Goal: Book appointment/travel/reservation

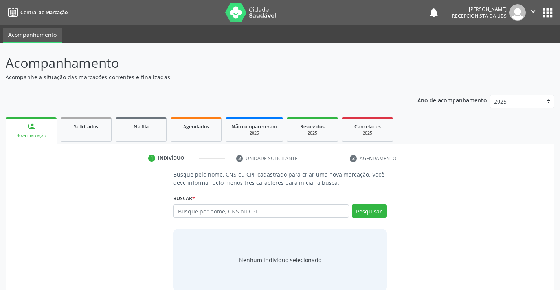
click at [200, 212] on input "text" at bounding box center [260, 211] width 175 height 13
click at [276, 209] on input "text" at bounding box center [260, 211] width 175 height 13
paste input "747.258.074-00"
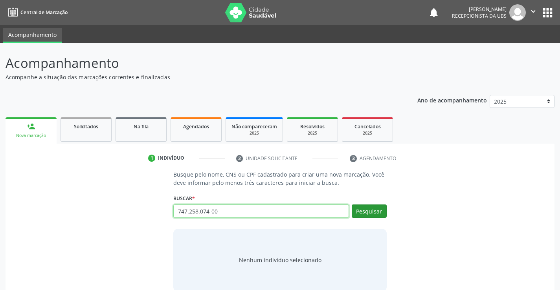
type input "747.258.074-00"
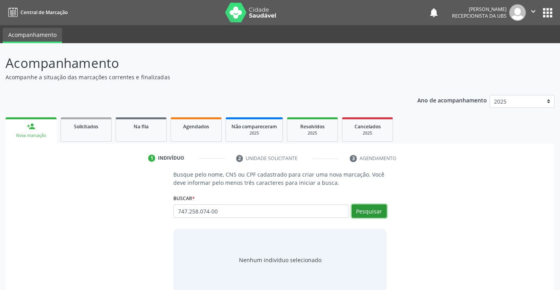
click at [363, 212] on button "Pesquisar" at bounding box center [369, 211] width 35 height 13
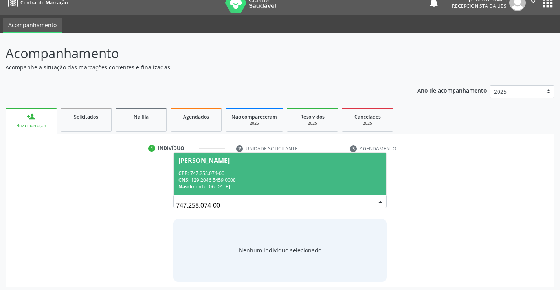
scroll to position [13, 0]
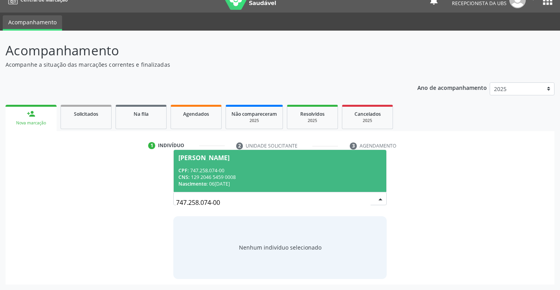
click at [262, 167] on span "[PERSON_NAME] CPF: 747.258.074-00 CNS: 129 2046 5459 0008 Nascimento: 06[DATE]" at bounding box center [280, 171] width 212 height 42
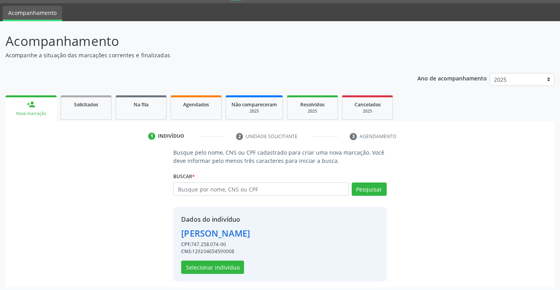
scroll to position [25, 0]
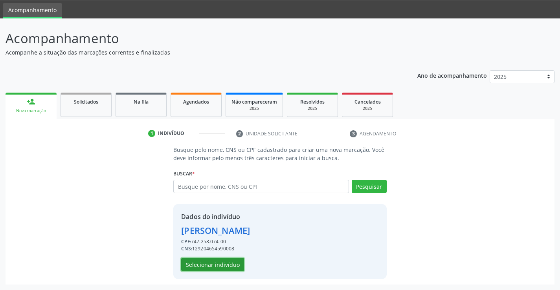
click at [203, 267] on button "Selecionar indivíduo" at bounding box center [212, 264] width 63 height 13
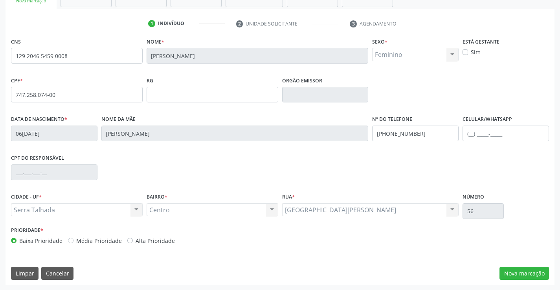
scroll to position [136, 0]
click at [524, 272] on button "Nova marcação" at bounding box center [524, 272] width 50 height 13
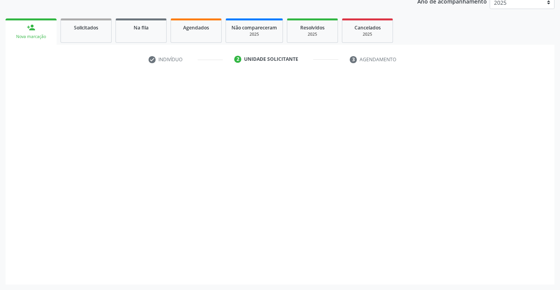
scroll to position [99, 0]
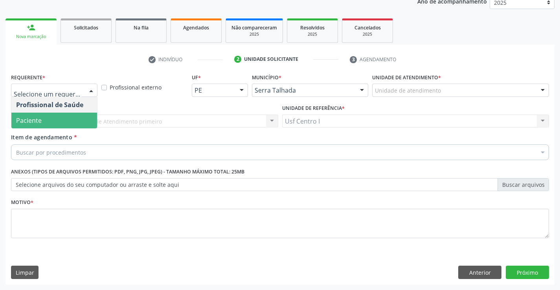
click at [71, 115] on span "Paciente" at bounding box center [54, 121] width 86 height 16
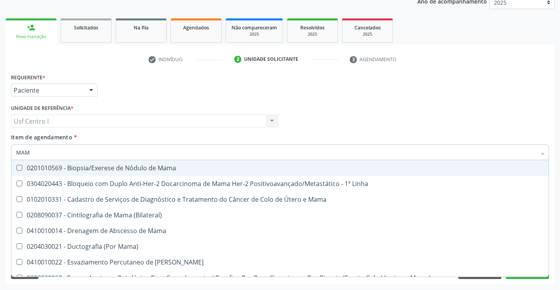
type input "MAMO"
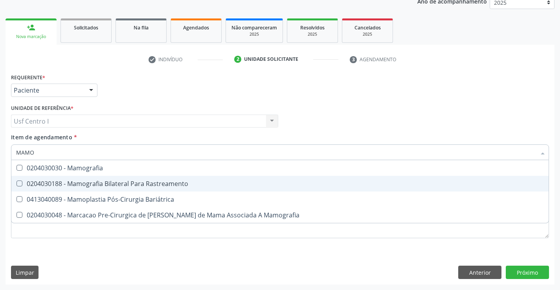
click at [111, 181] on div "0204030188 - Mamografia Bilateral Para Rastreamento" at bounding box center [280, 184] width 528 height 6
checkbox Rastreamento "true"
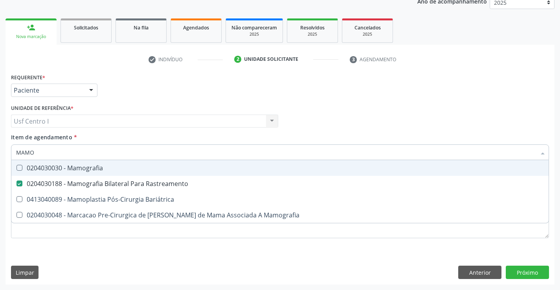
click at [167, 132] on div "Unidade de referência * Usf Centro I Usf Centro I Nenhum resultado encontrado p…" at bounding box center [144, 118] width 271 height 31
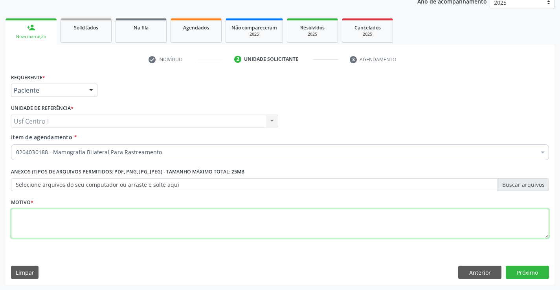
click at [96, 228] on textarea at bounding box center [280, 224] width 538 height 30
type textarea "."
click at [535, 271] on button "Próximo" at bounding box center [527, 272] width 43 height 13
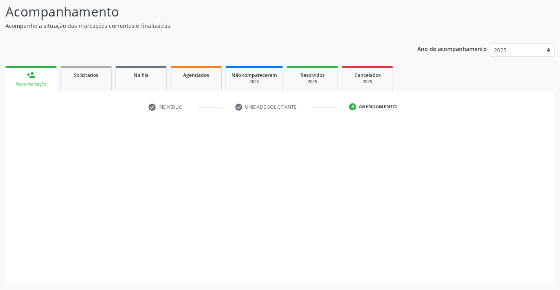
scroll to position [51, 0]
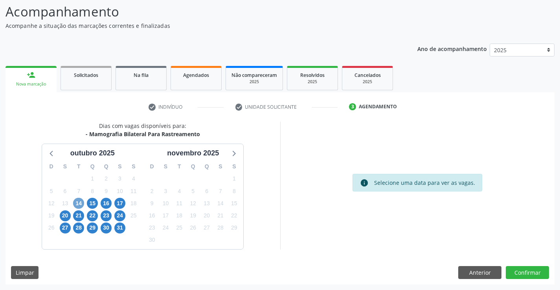
click at [80, 201] on span "14" at bounding box center [78, 203] width 11 height 11
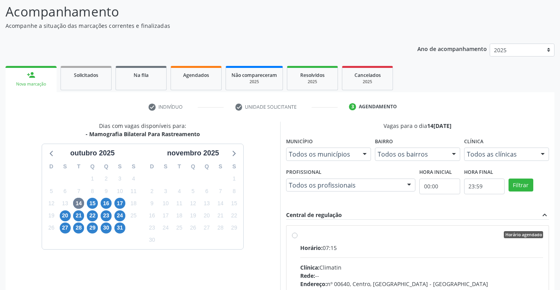
click at [330, 248] on div "Horário: 07:15" at bounding box center [421, 248] width 243 height 8
click at [297, 239] on input "Horário agendado Horário: 07:15 Clínica: Climatin Rede: -- Endereço: nº 00640, …" at bounding box center [295, 234] width 6 height 7
radio input "true"
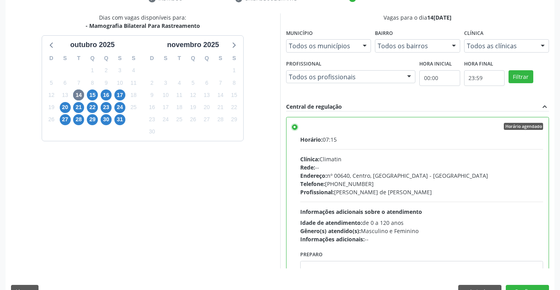
scroll to position [179, 0]
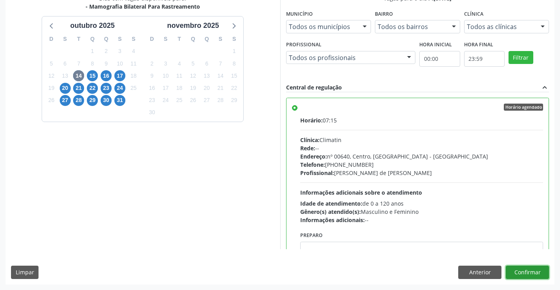
click at [519, 272] on button "Confirmar" at bounding box center [527, 272] width 43 height 13
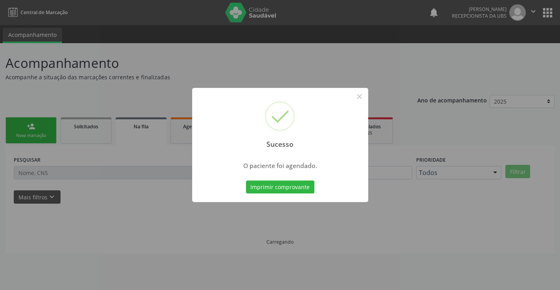
scroll to position [0, 0]
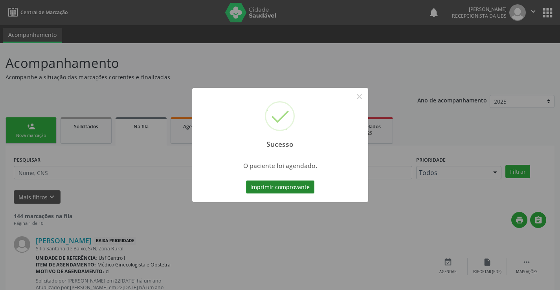
click at [262, 188] on button "Imprimir comprovante" at bounding box center [280, 187] width 68 height 13
